Goal: Communication & Community: Answer question/provide support

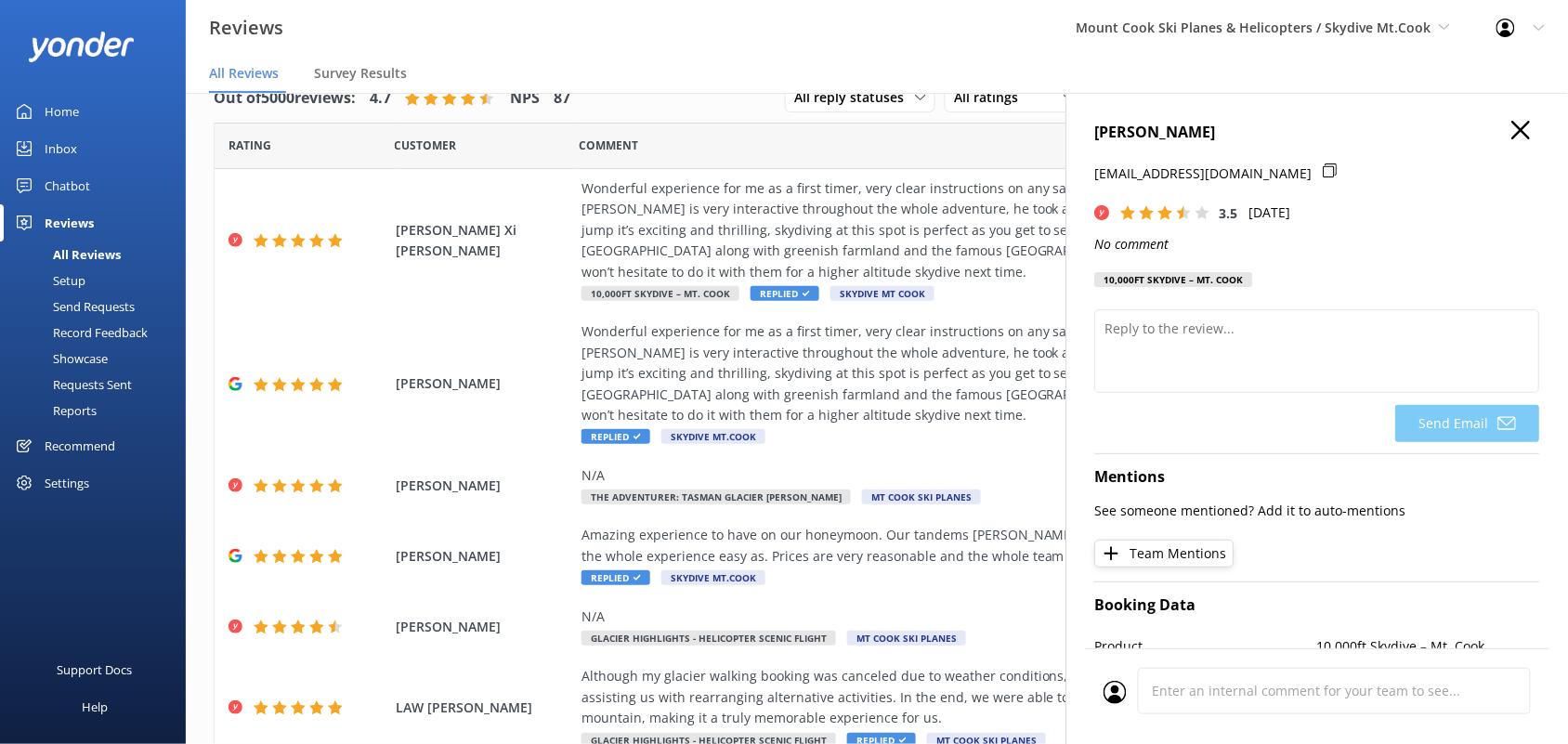
scroll to position [396, 0]
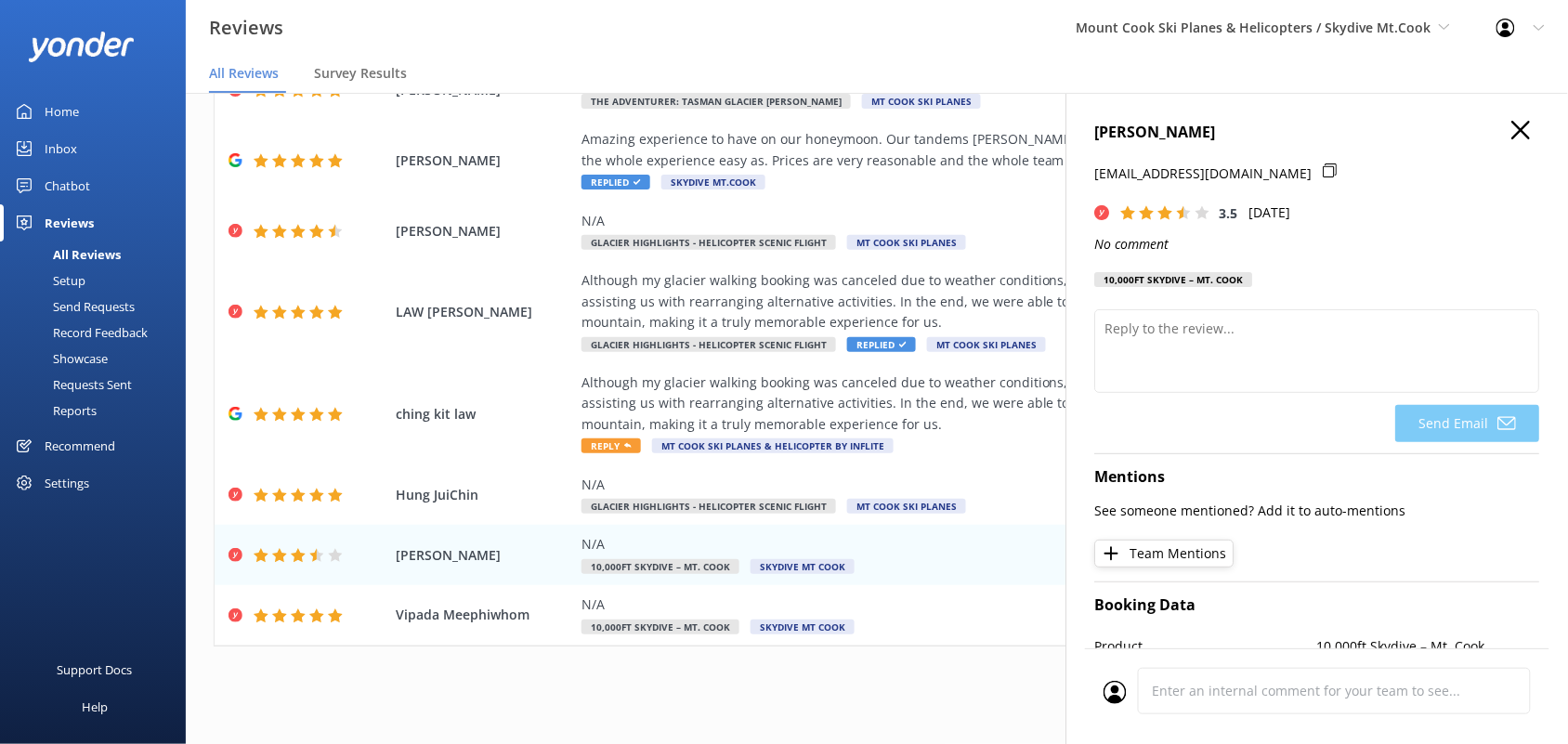
drag, startPoint x: 1234, startPoint y: 133, endPoint x: 1068, endPoint y: 131, distance: 166.0
click at [1068, 131] on div "[PERSON_NAME] [EMAIL_ADDRESS][DOMAIN_NAME] 3.5 [DATE] No comment 10,000ft [GEOG…" at bounding box center [1316, 464] width 501 height 744
copy h4 "[PERSON_NAME]"
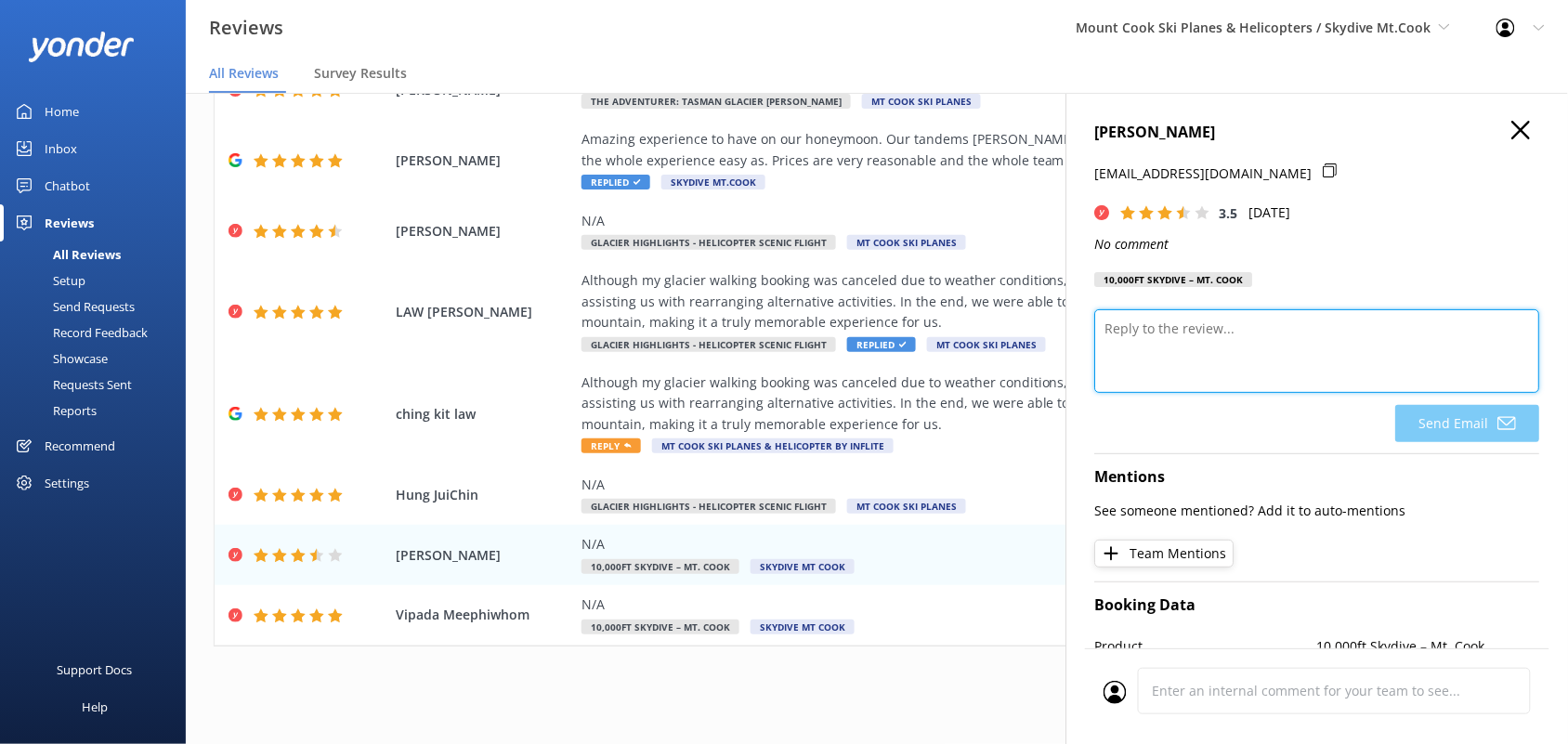
click at [1129, 363] on textarea at bounding box center [1318, 351] width 445 height 83
paste textarea "Thanks for taking the time to leave us a review. We noticed your rating was a l…"
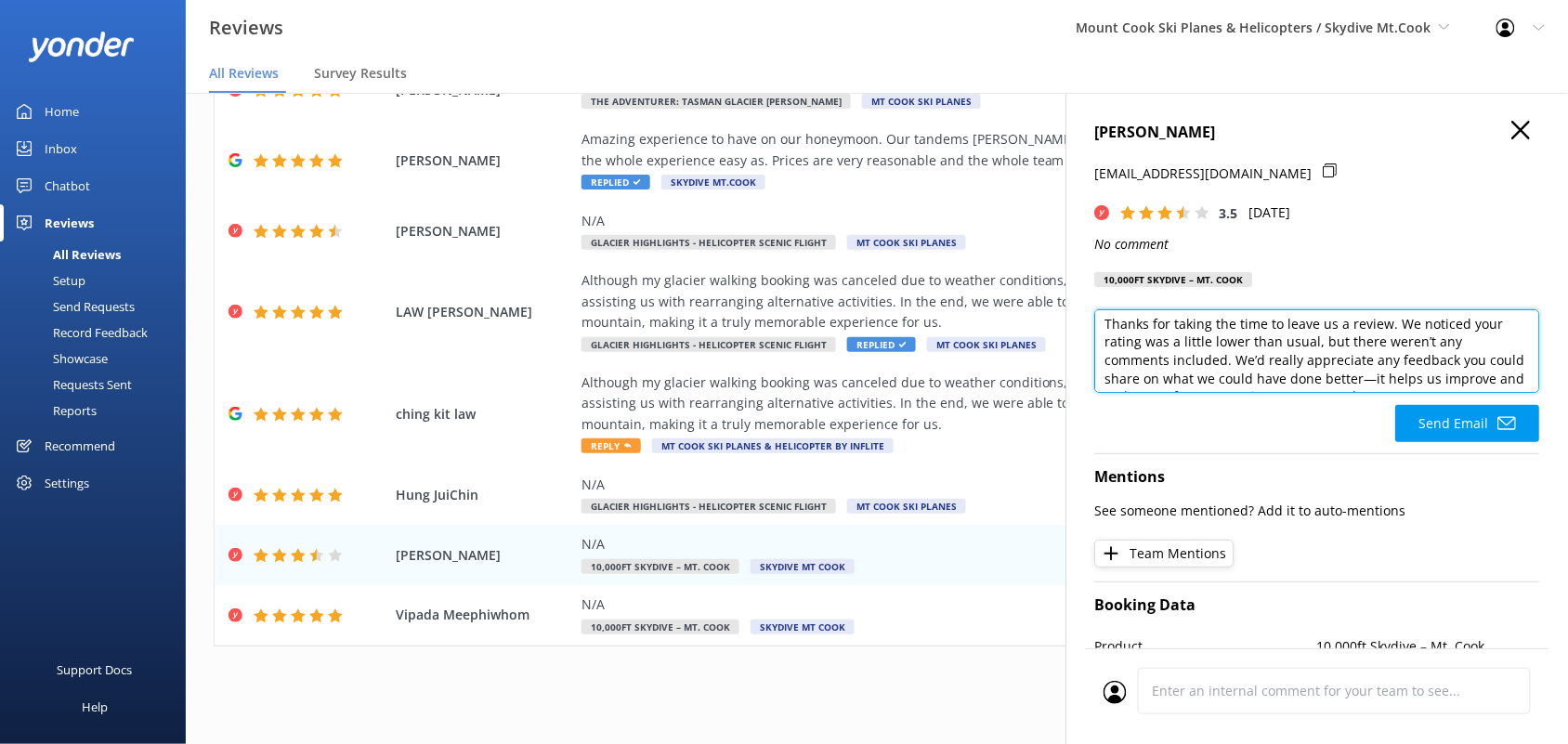
scroll to position [0, 0]
click at [1393, 328] on textarea "Thanks for taking the time to leave us a review. We noticed your rating was a l…" at bounding box center [1318, 351] width 445 height 83
click at [1285, 344] on textarea "Thanks for taking the time to leave us a review. We noticed your rating was a l…" at bounding box center [1318, 351] width 445 height 83
click at [1282, 344] on textarea "Thanks for taking the time to leave us a review. We noticed your rating was a l…" at bounding box center [1318, 351] width 445 height 83
click at [1256, 369] on textarea "Thanks for taking the time to leave us a review. We noticed your rating was a l…" at bounding box center [1318, 351] width 445 height 83
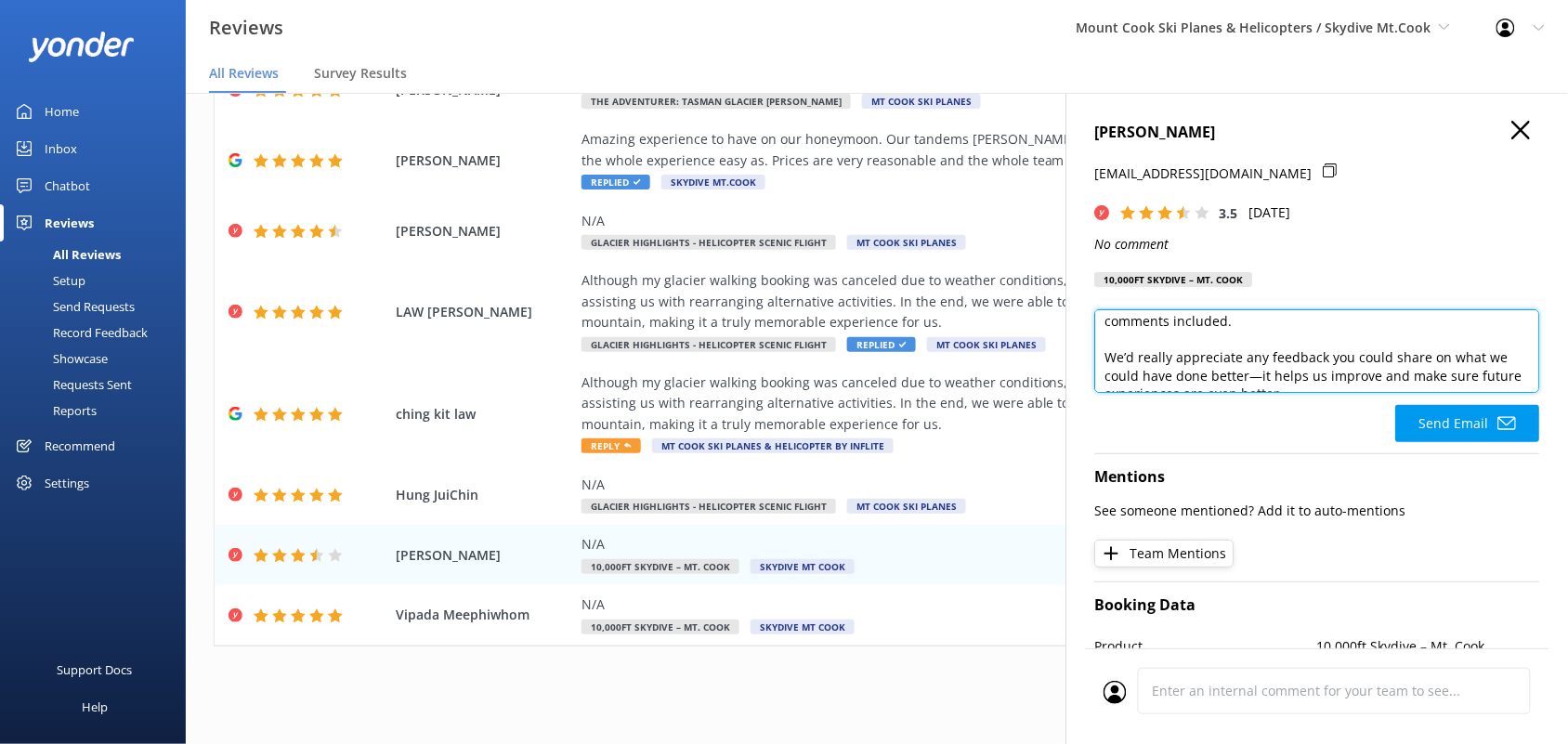
scroll to position [65, 0]
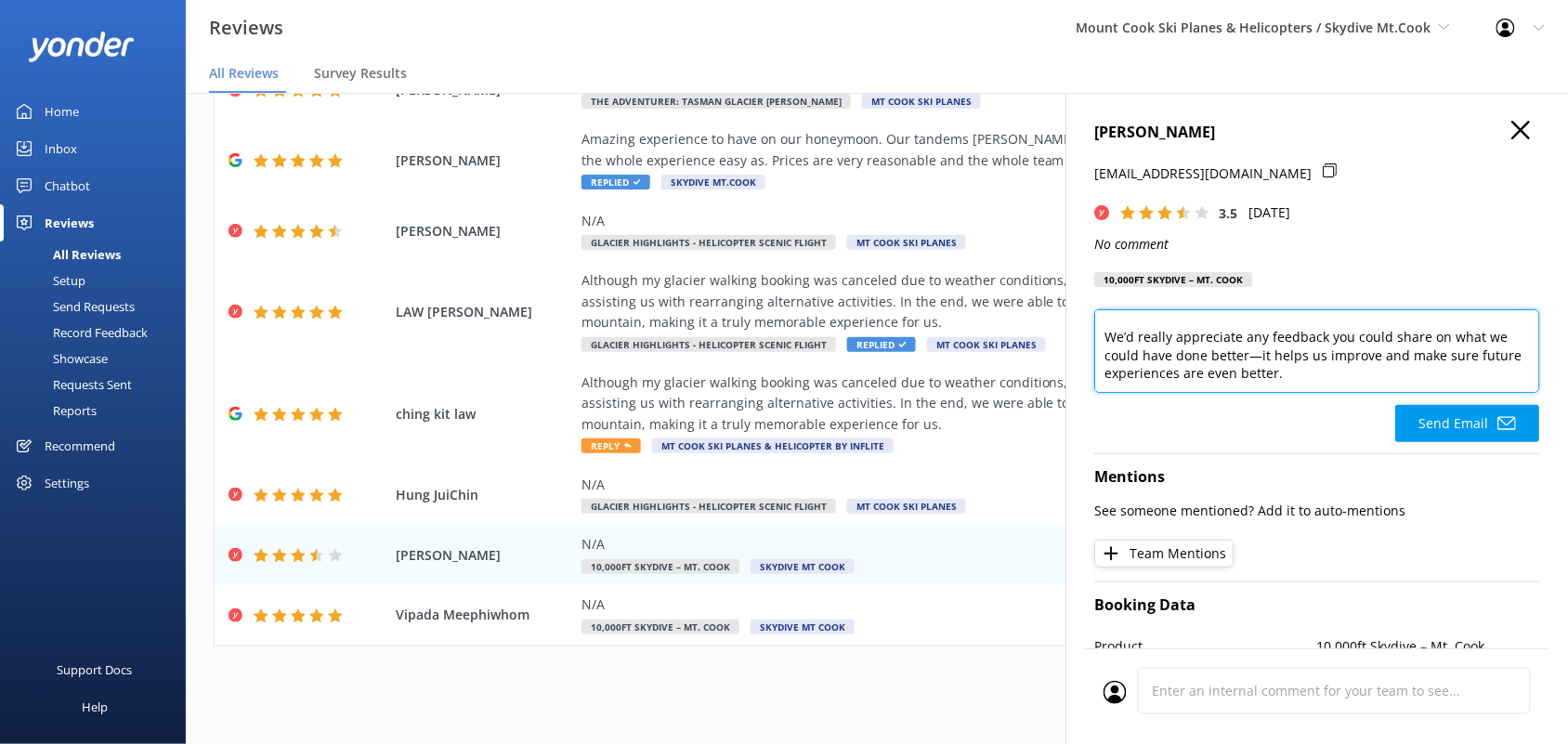
click at [1273, 357] on textarea "Thanks for taking the time to leave us a review. We noticed your rating was a l…" at bounding box center [1318, 351] width 445 height 83
type textarea "Thanks for taking the time to leave us a review. We noticed your rating was a l…"
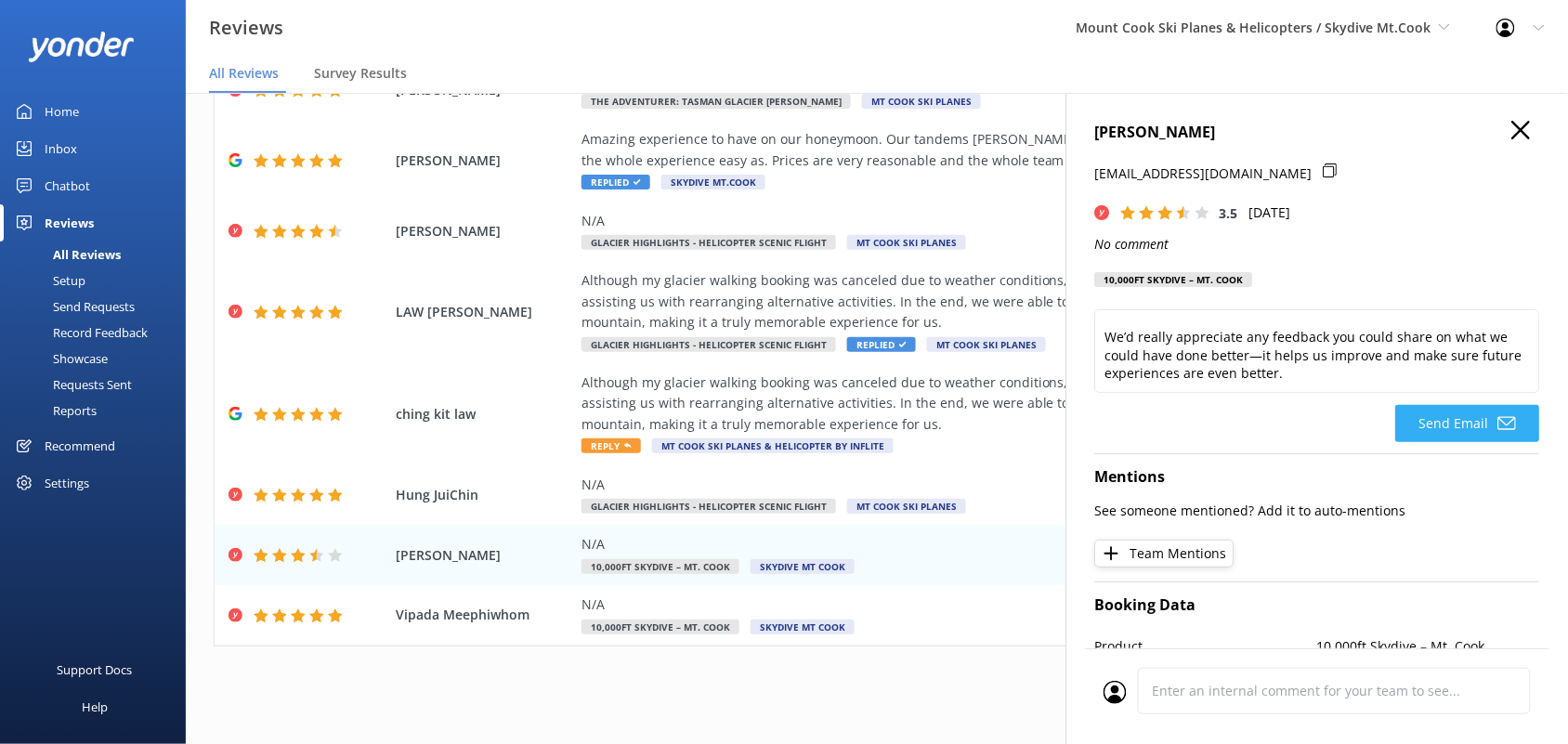
click at [1432, 419] on button "Send Email" at bounding box center [1468, 423] width 144 height 37
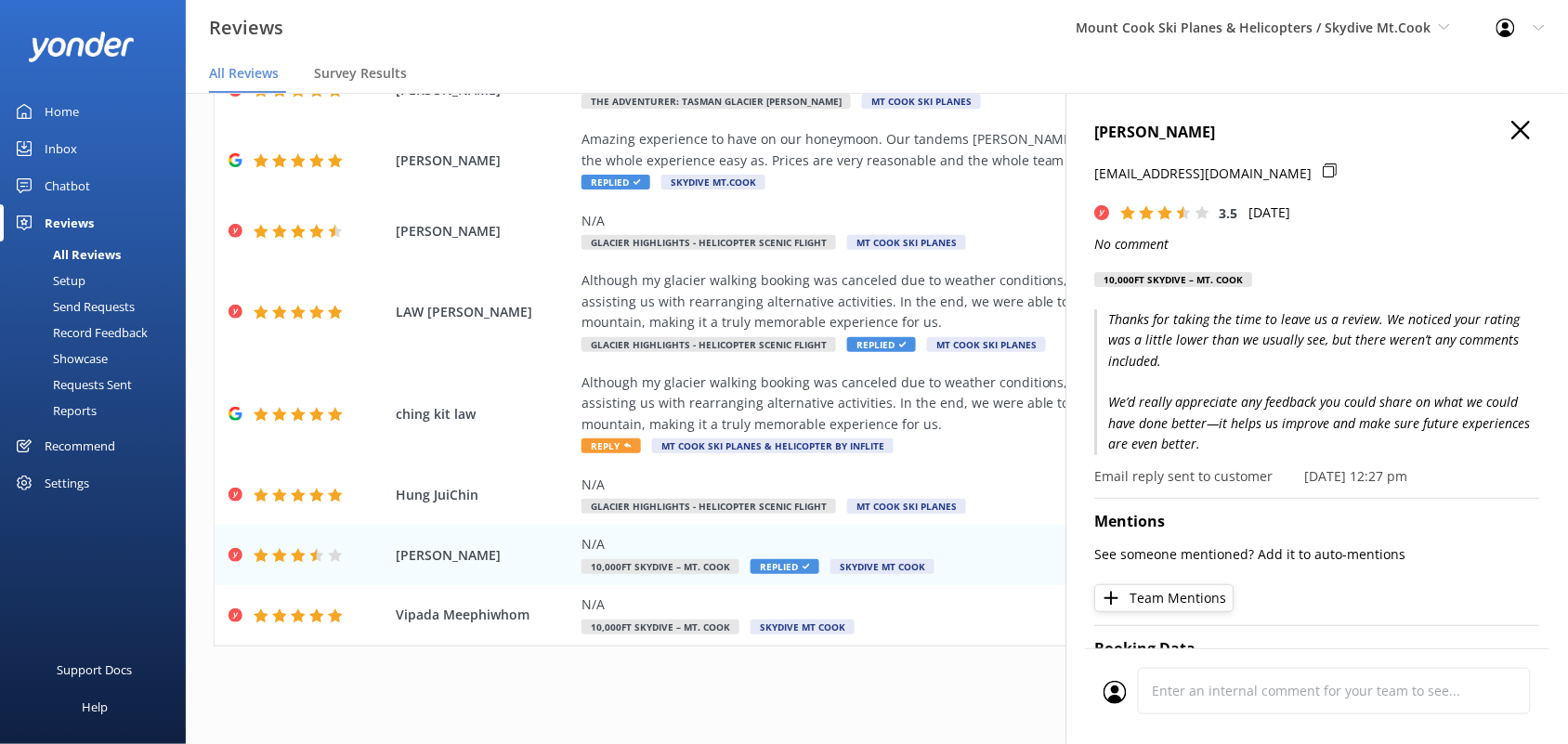
click at [1512, 125] on icon "button" at bounding box center [1522, 130] width 19 height 19
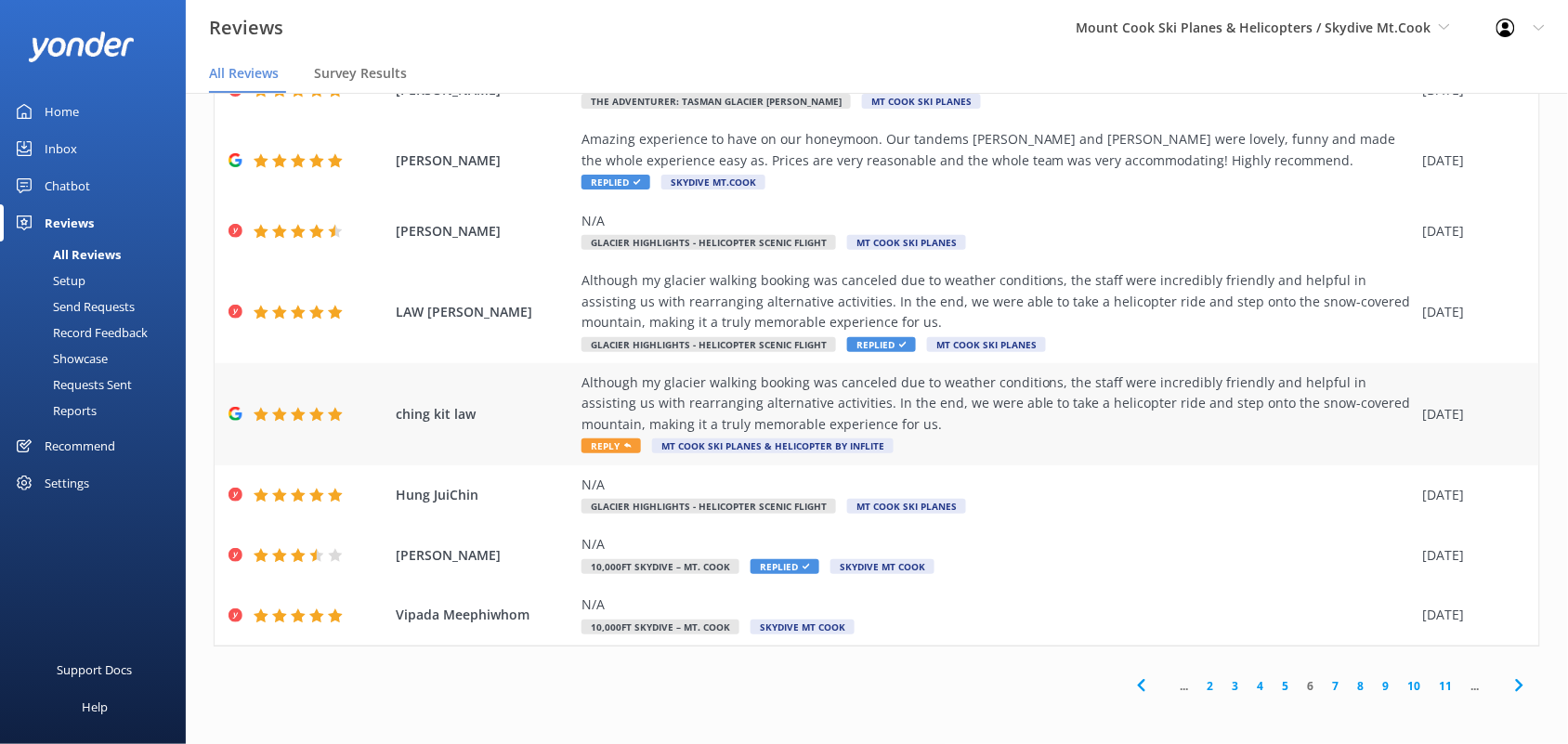
click at [930, 410] on div "Although my glacier walking booking was canceled due to weather conditions, the…" at bounding box center [998, 404] width 832 height 63
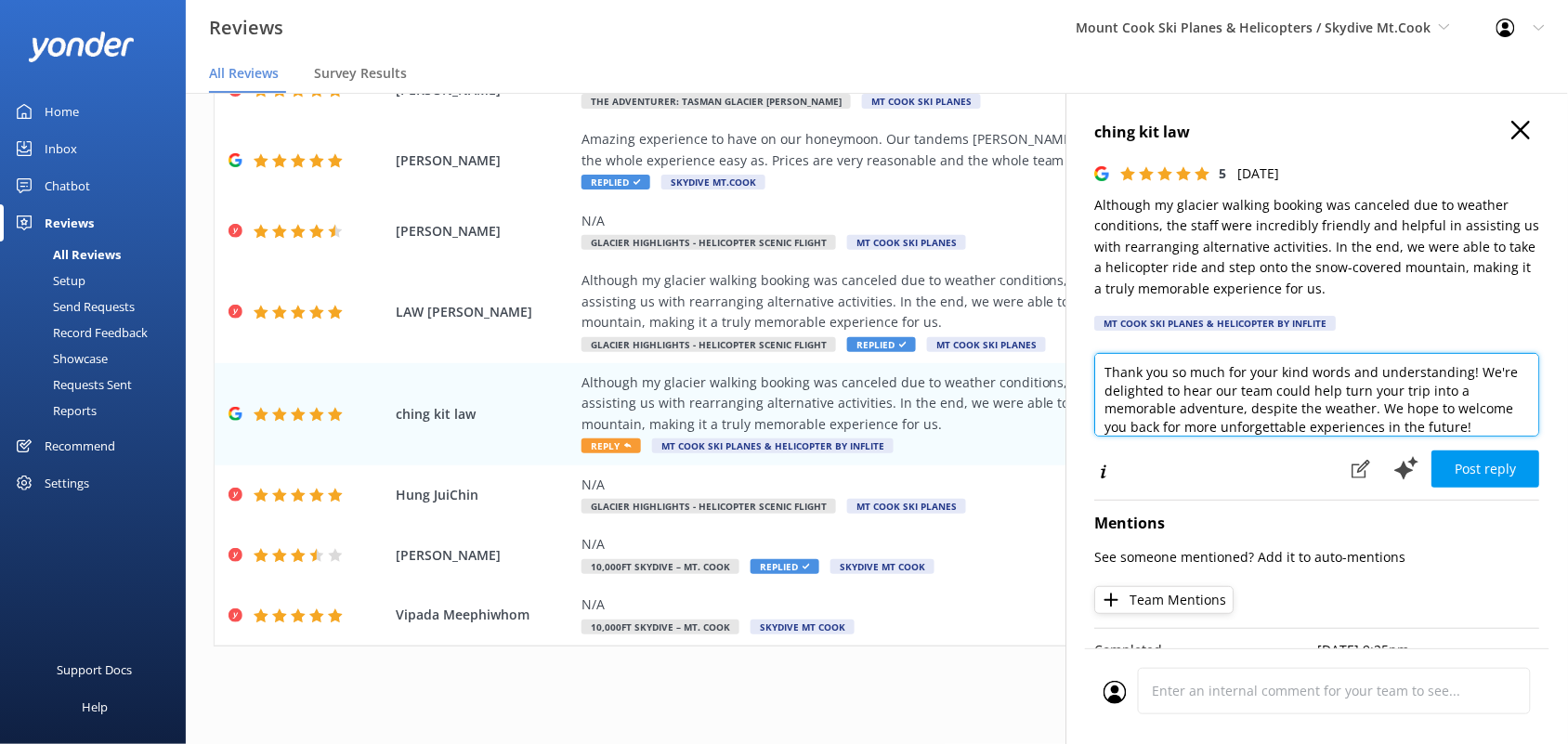
click at [1378, 408] on textarea "Thank you so much for your kind words and understanding! We're delighted to hea…" at bounding box center [1318, 394] width 445 height 83
click at [1191, 425] on textarea "Thank you so much for your kind words and understanding! We're delighted to hea…" at bounding box center [1318, 394] width 445 height 83
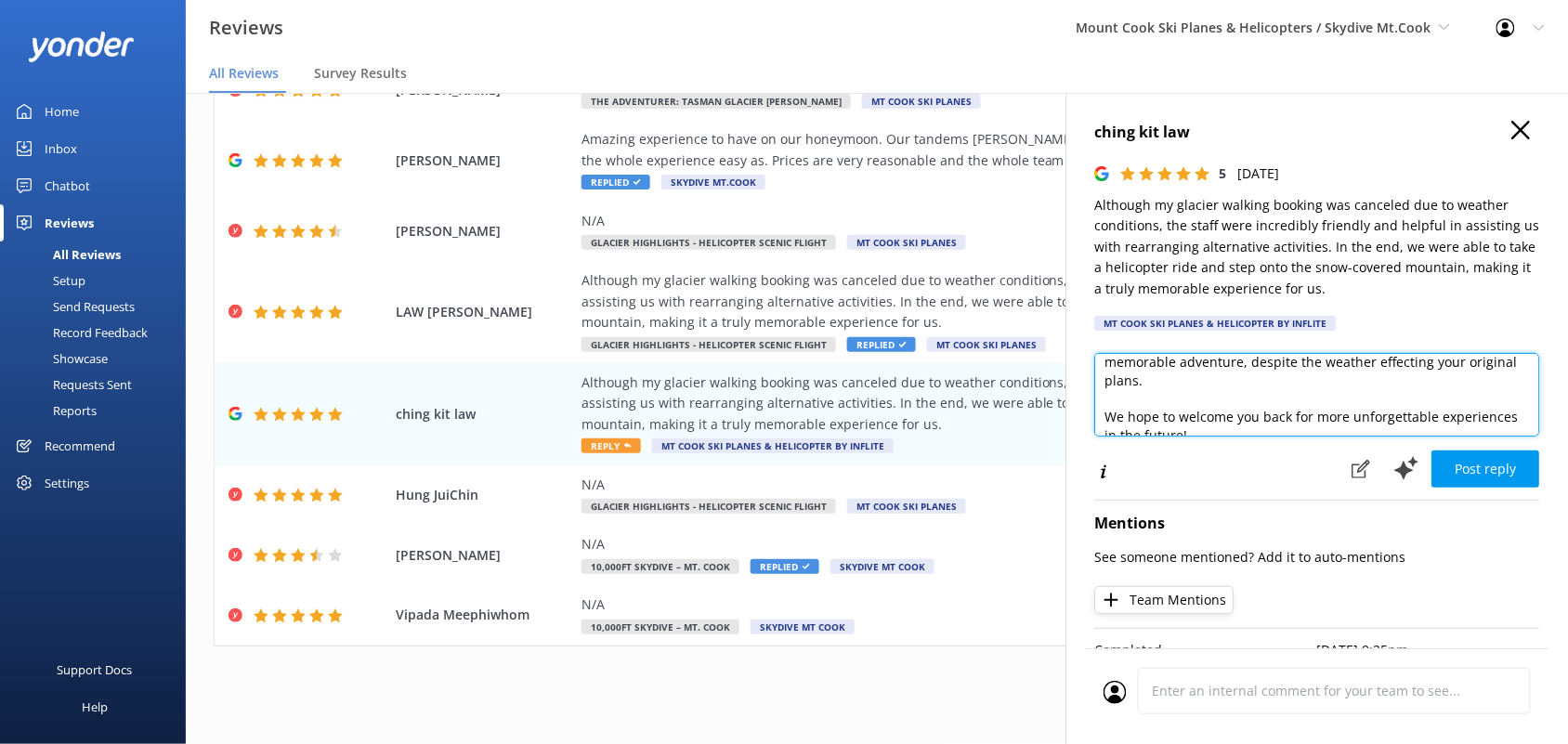
scroll to position [65, 0]
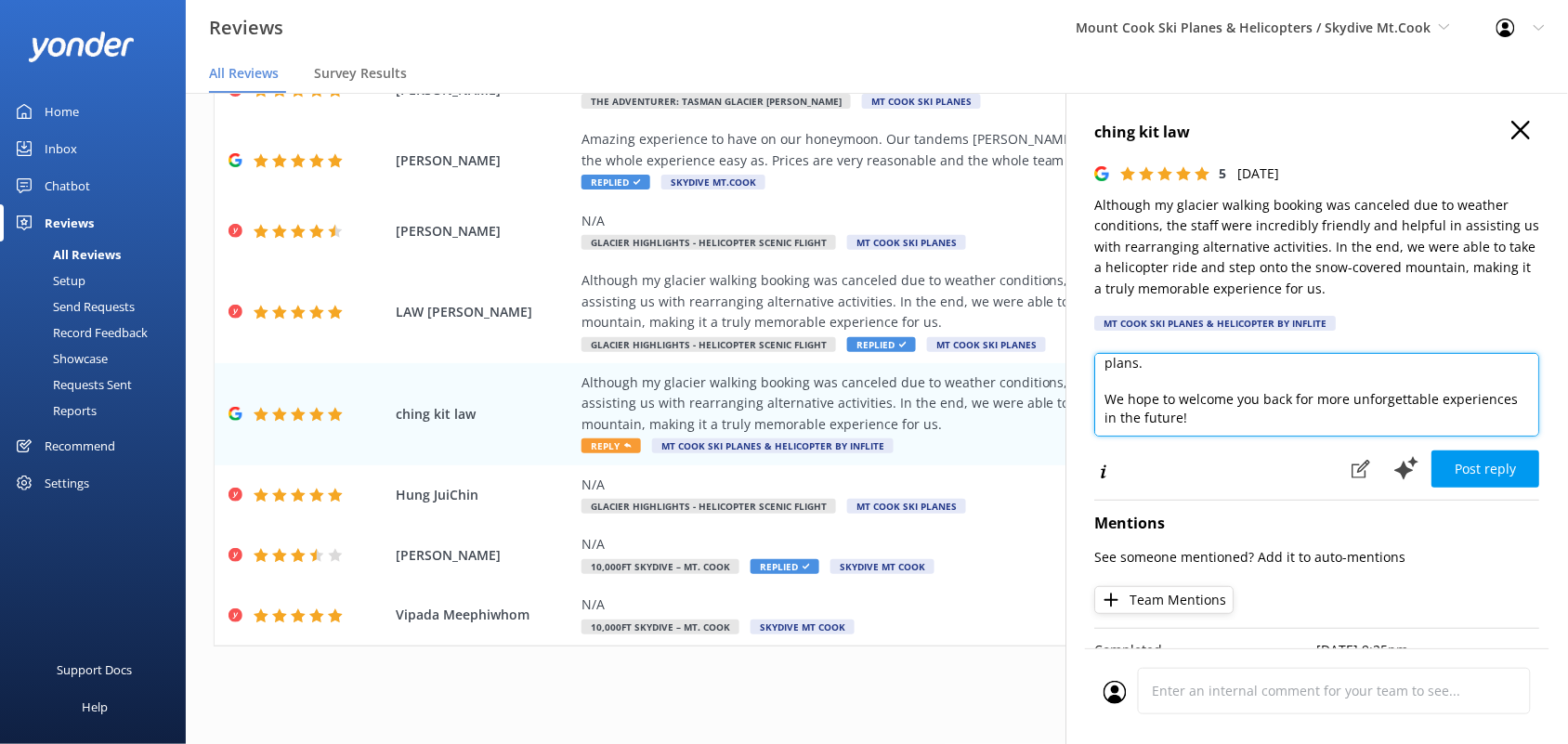
type textarea "Thank you so much for your kind words and understanding! We're delighted to hea…"
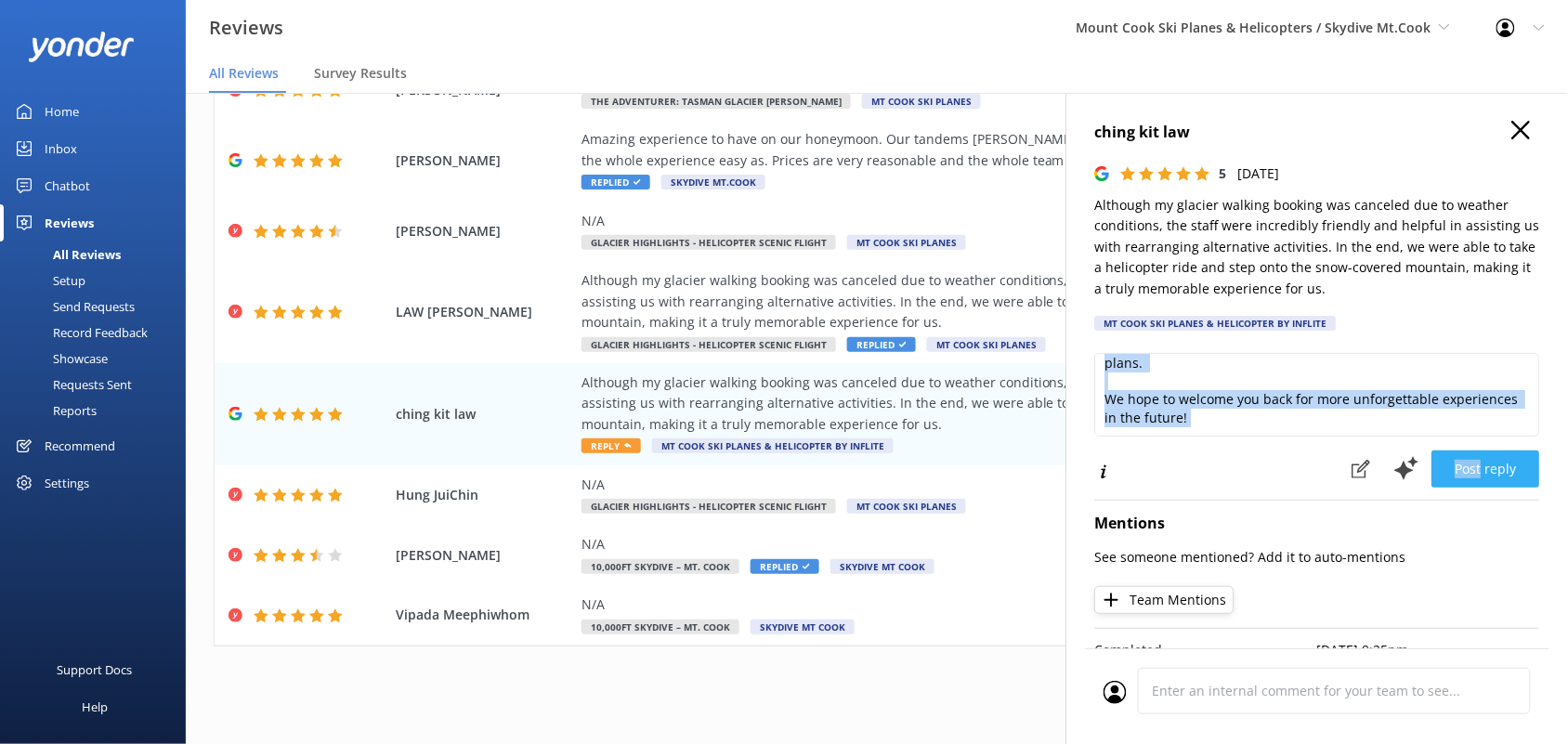
drag, startPoint x: 1465, startPoint y: 443, endPoint x: 1466, endPoint y: 481, distance: 38.0
click at [1466, 481] on div "Thank you so much for your kind words and understanding! We're delighted to hea…" at bounding box center [1318, 420] width 445 height 136
click at [1466, 481] on button "Post reply" at bounding box center [1487, 468] width 108 height 37
